Goal: Transaction & Acquisition: Obtain resource

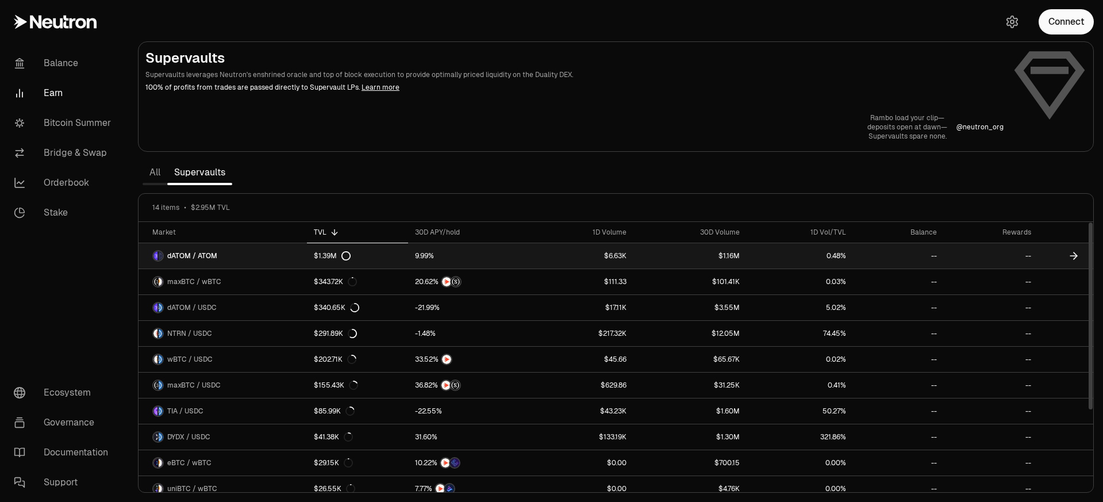
click at [190, 260] on span "dATOM / ATOM" at bounding box center [192, 255] width 50 height 9
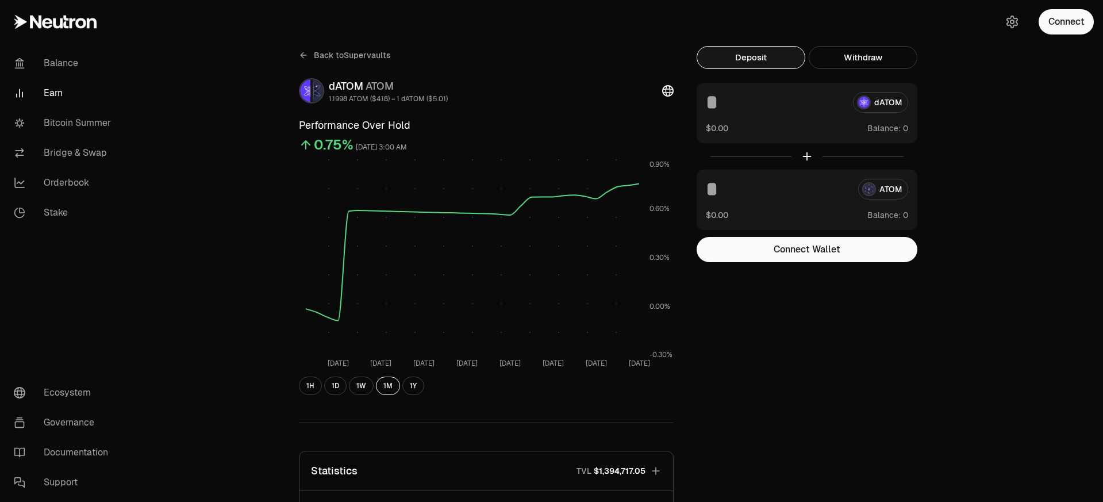
click at [797, 111] on input at bounding box center [775, 102] width 138 height 21
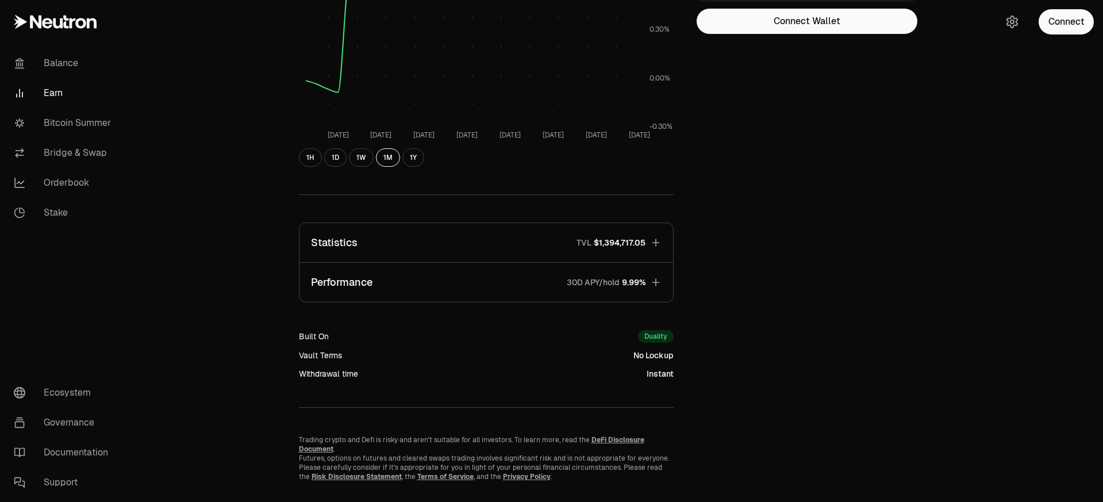
scroll to position [244, 0]
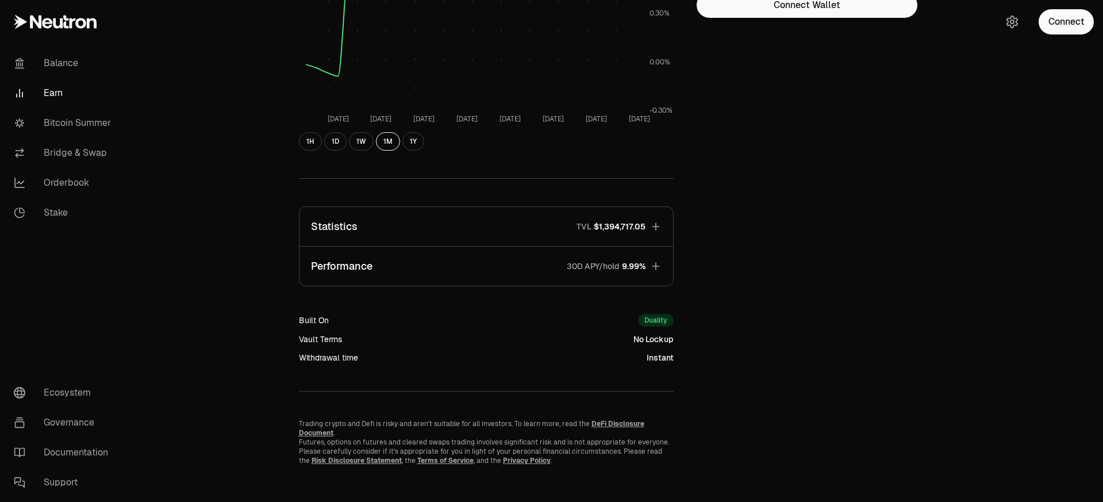
click at [654, 271] on icon "button" at bounding box center [655, 265] width 11 height 11
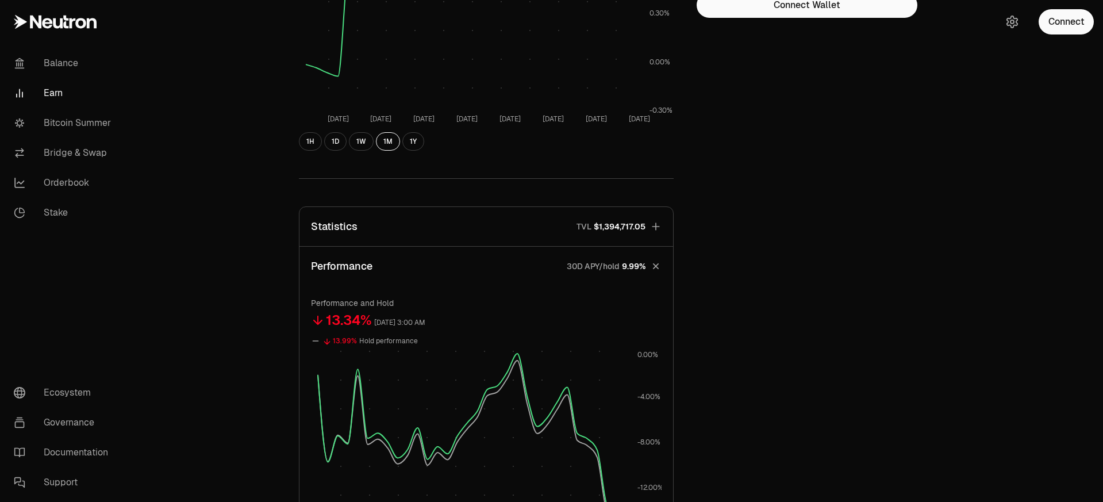
click at [654, 271] on icon "button" at bounding box center [655, 266] width 16 height 16
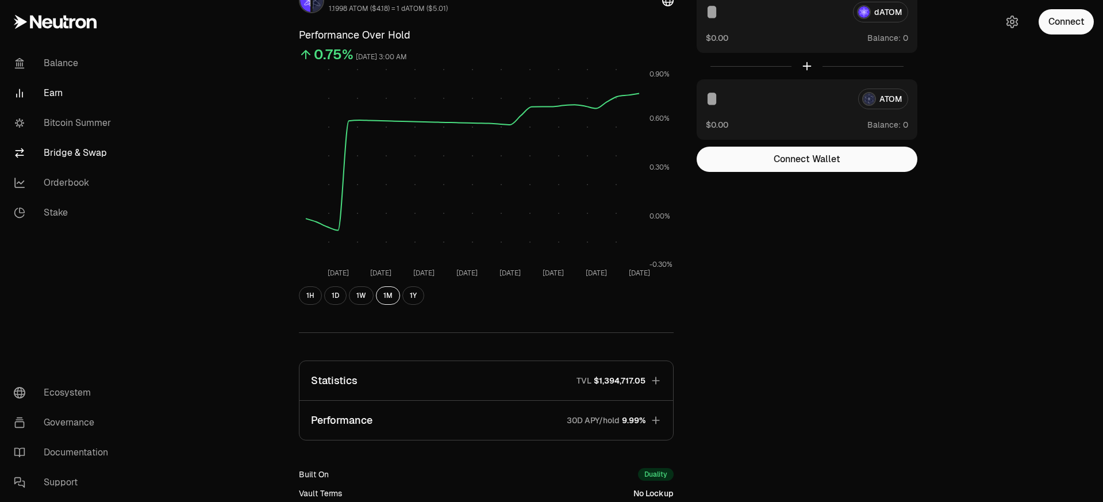
scroll to position [0, 0]
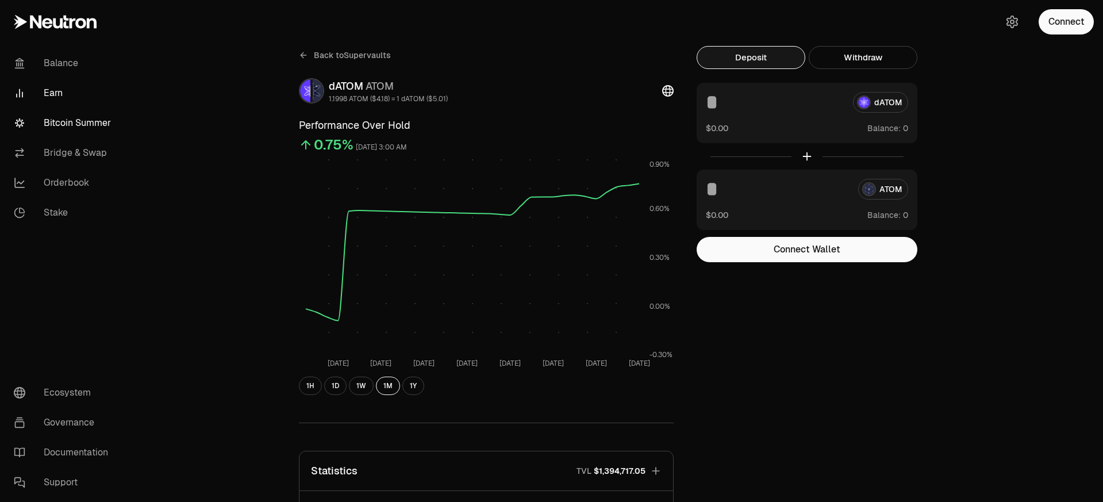
click at [91, 124] on link "Bitcoin Summer" at bounding box center [65, 123] width 120 height 30
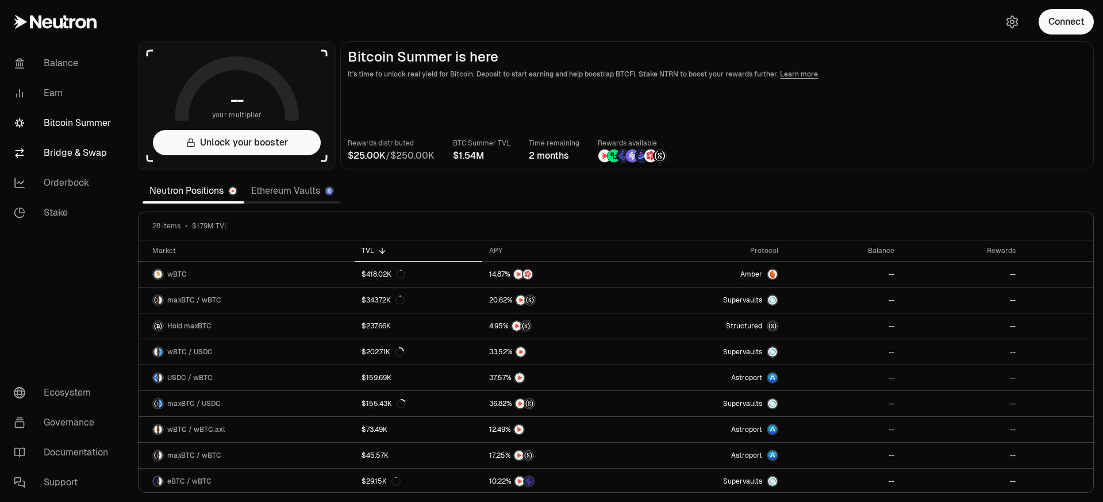
click at [98, 147] on link "Bridge & Swap" at bounding box center [65, 153] width 120 height 30
